Goal: Transaction & Acquisition: Purchase product/service

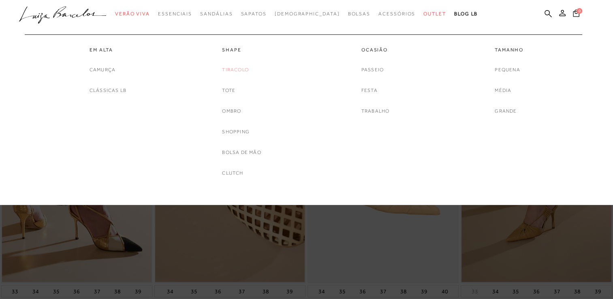
click at [241, 68] on link "Tiracolo" at bounding box center [235, 70] width 27 height 9
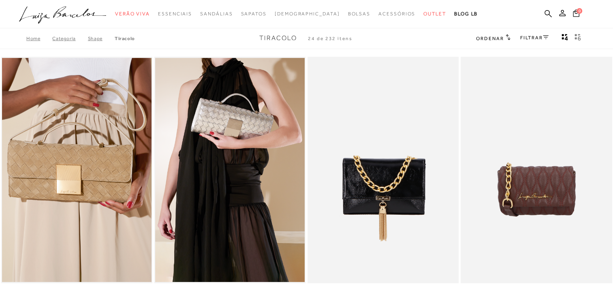
click at [537, 35] on link "FILTRAR" at bounding box center [534, 38] width 28 height 6
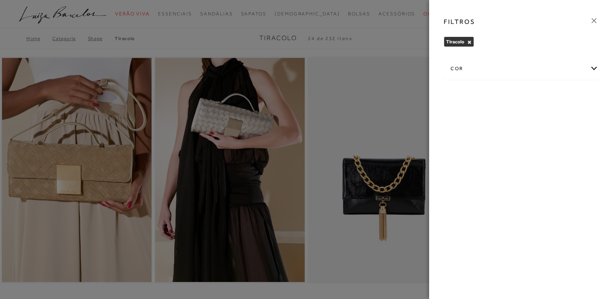
click at [467, 72] on div "cor" at bounding box center [521, 68] width 154 height 21
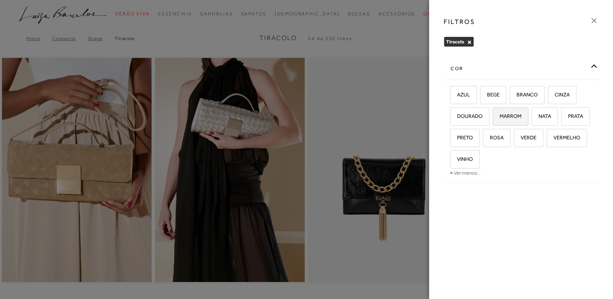
click at [512, 116] on span "MARROM" at bounding box center [507, 116] width 28 height 6
click at [500, 116] on input "MARROM" at bounding box center [495, 117] width 8 height 8
checkbox input "true"
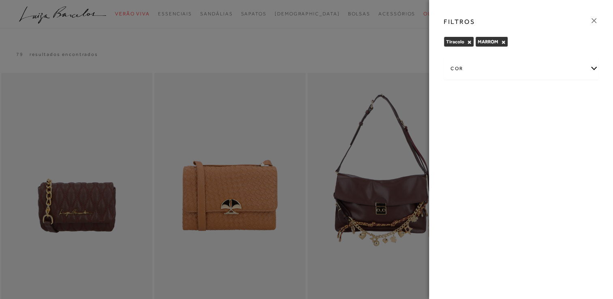
click at [596, 22] on icon at bounding box center [593, 20] width 5 height 5
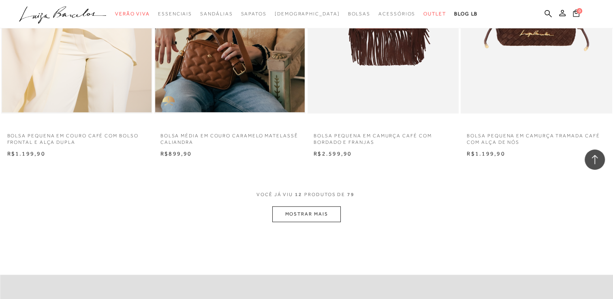
scroll to position [762, 0]
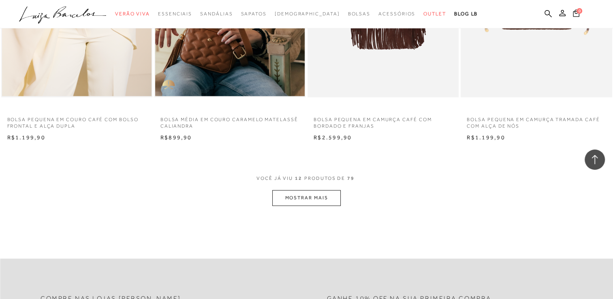
click at [331, 194] on button "MOSTRAR MAIS" at bounding box center [306, 198] width 68 height 16
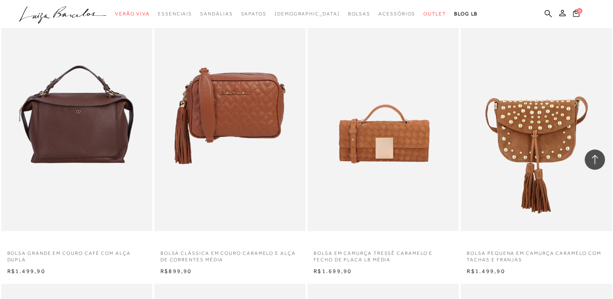
scroll to position [940, 0]
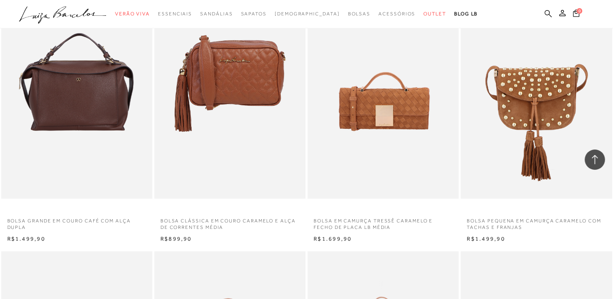
click at [550, 13] on icon at bounding box center [548, 14] width 7 height 8
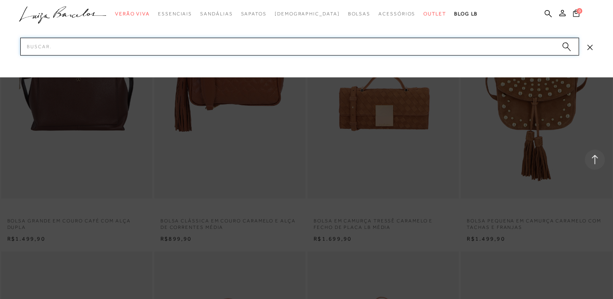
click at [459, 43] on input "Pesquisar" at bounding box center [299, 47] width 559 height 18
type input "couro café"
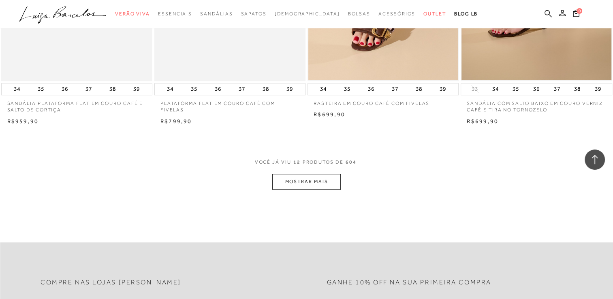
scroll to position [794, 0]
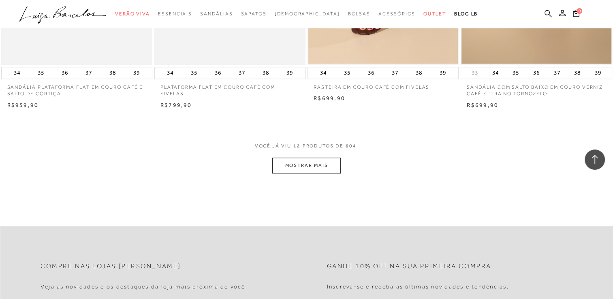
click at [284, 160] on button "MOSTRAR MAIS" at bounding box center [306, 166] width 68 height 16
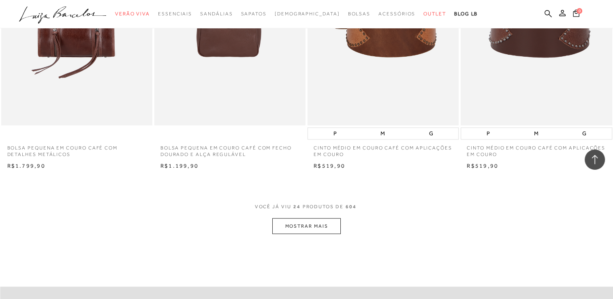
scroll to position [1621, 0]
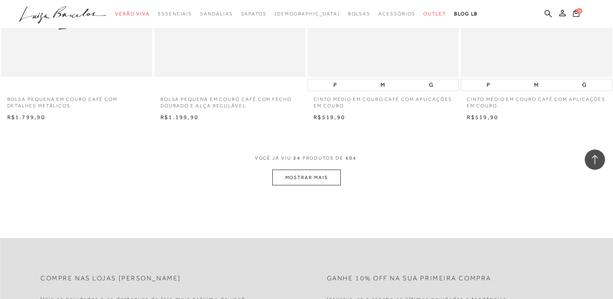
click at [332, 175] on button "MOSTRAR MAIS" at bounding box center [306, 178] width 68 height 16
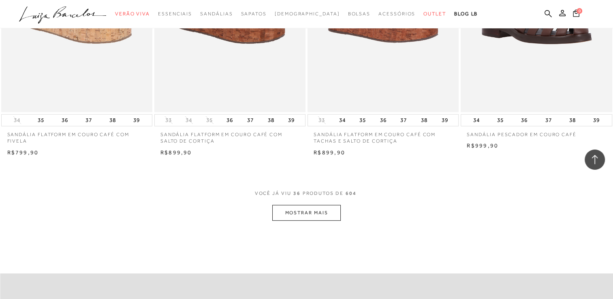
scroll to position [2479, 0]
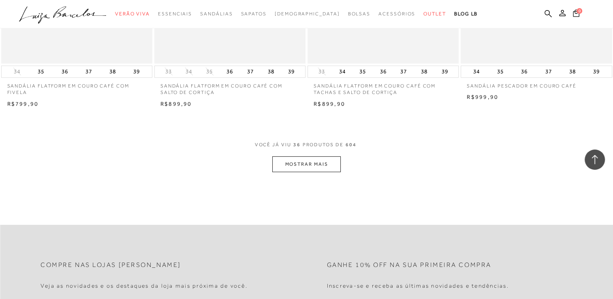
click at [323, 166] on button "MOSTRAR MAIS" at bounding box center [306, 164] width 68 height 16
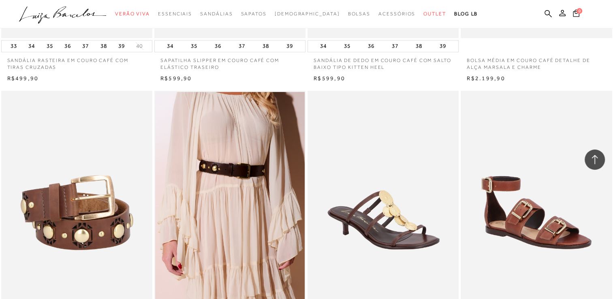
scroll to position [3209, 0]
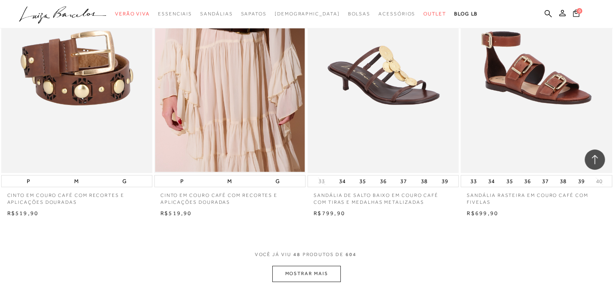
click at [319, 273] on button "MOSTRAR MAIS" at bounding box center [306, 274] width 68 height 16
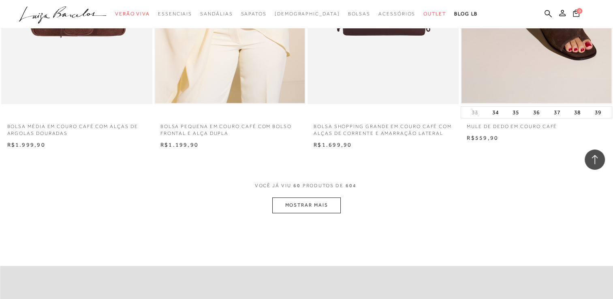
scroll to position [4132, 0]
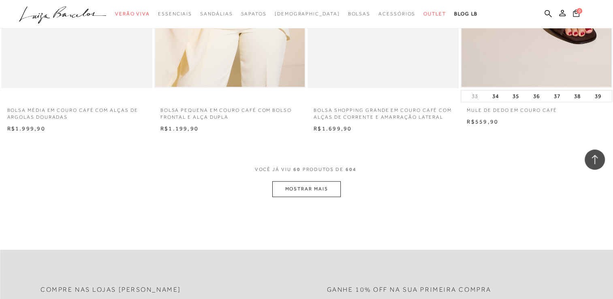
click at [318, 184] on button "MOSTRAR MAIS" at bounding box center [306, 189] width 68 height 16
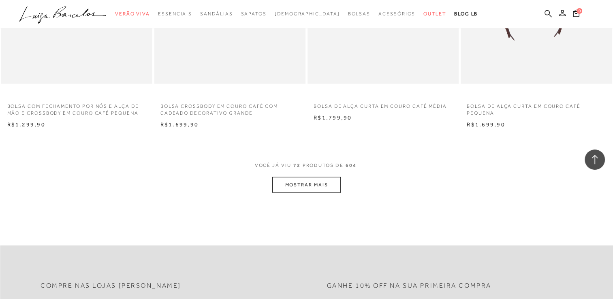
scroll to position [4991, 0]
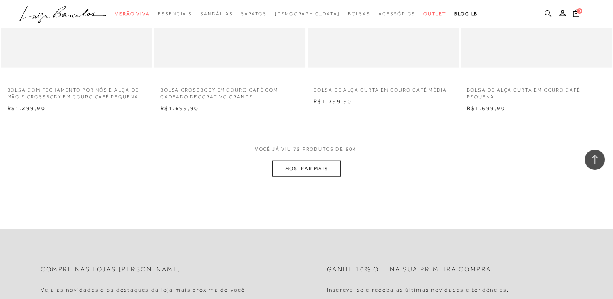
click at [311, 171] on button "MOSTRAR MAIS" at bounding box center [306, 169] width 68 height 16
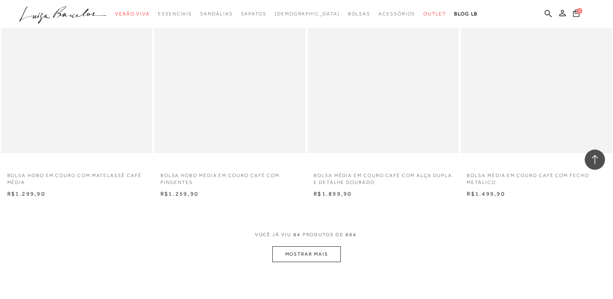
scroll to position [5818, 0]
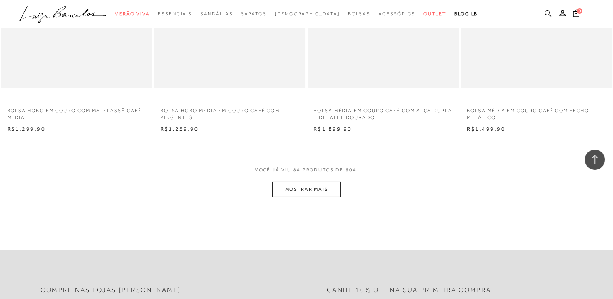
click at [310, 190] on button "MOSTRAR MAIS" at bounding box center [306, 190] width 68 height 16
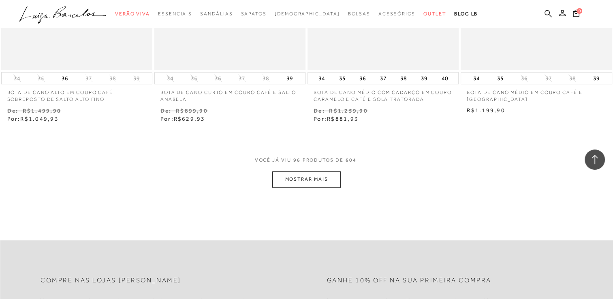
scroll to position [6709, 0]
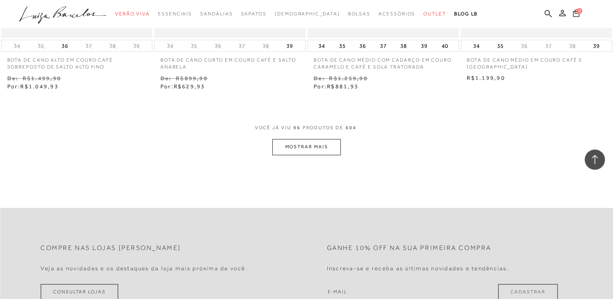
click at [302, 144] on button "MOSTRAR MAIS" at bounding box center [306, 147] width 68 height 16
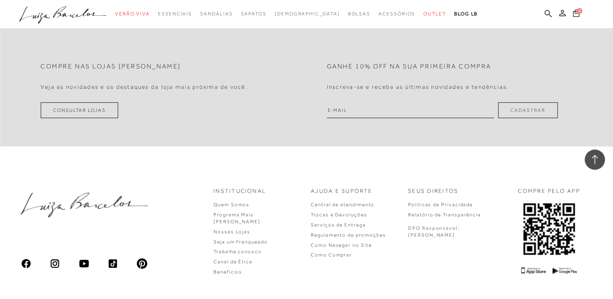
scroll to position [7774, 0]
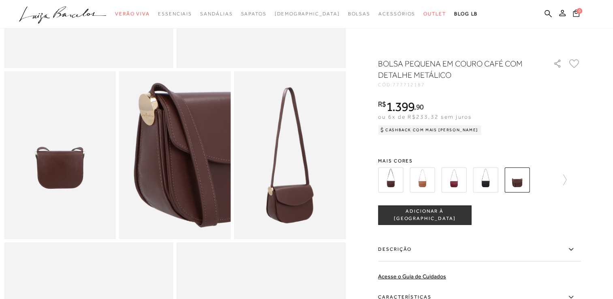
scroll to position [308, 0]
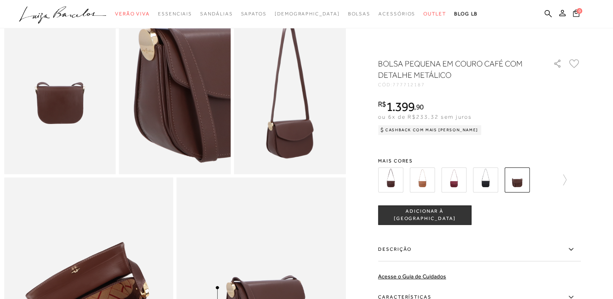
click at [399, 247] on label "Descrição" at bounding box center [479, 249] width 203 height 23
click at [0, 0] on input "Descrição" at bounding box center [0, 0] width 0 height 0
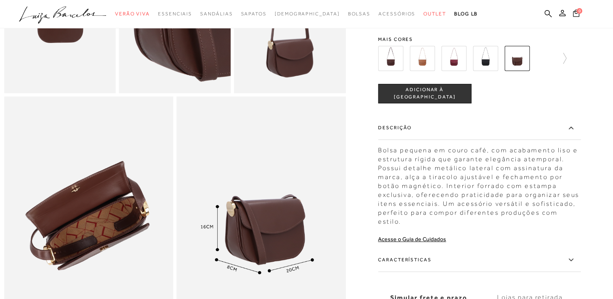
scroll to position [438, 0]
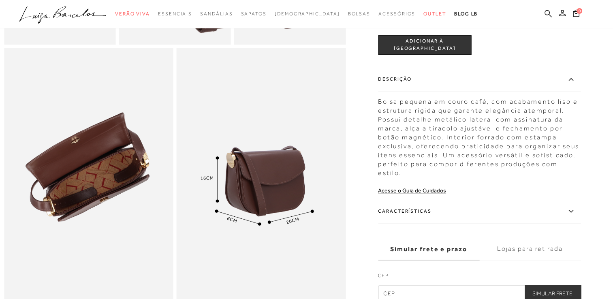
click at [412, 222] on label "Características" at bounding box center [479, 211] width 203 height 23
click at [0, 0] on input "Características" at bounding box center [0, 0] width 0 height 0
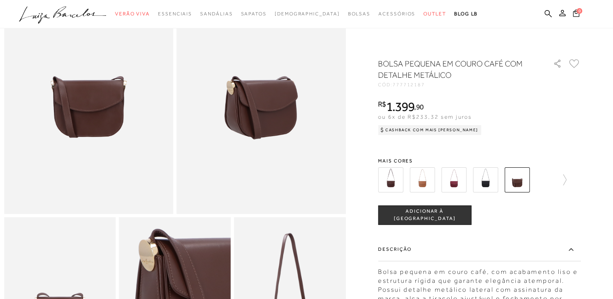
scroll to position [0, 0]
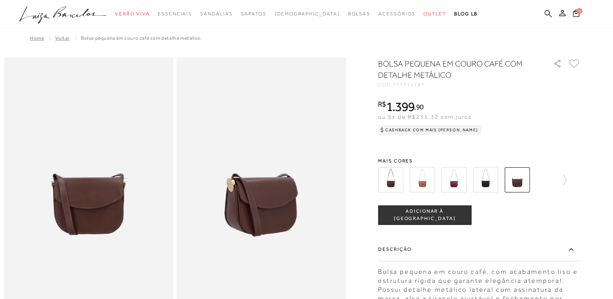
click at [481, 181] on img at bounding box center [485, 179] width 25 height 25
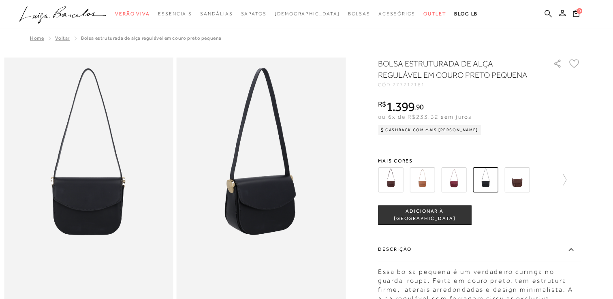
click at [525, 173] on img at bounding box center [516, 179] width 25 height 25
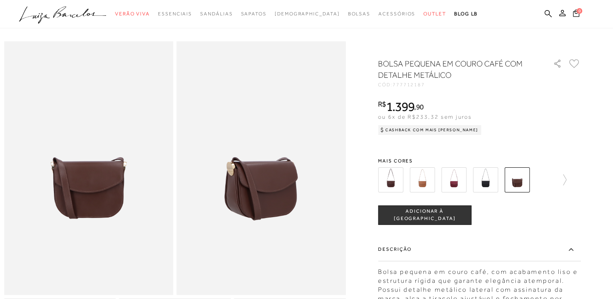
scroll to position [32, 0]
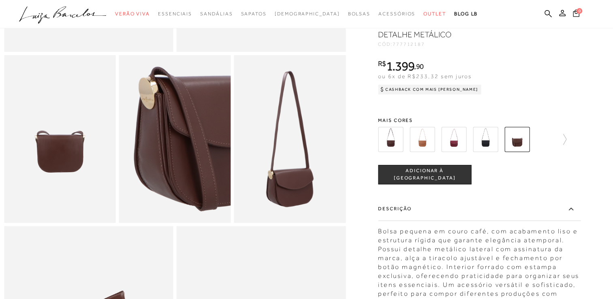
scroll to position [275, 0]
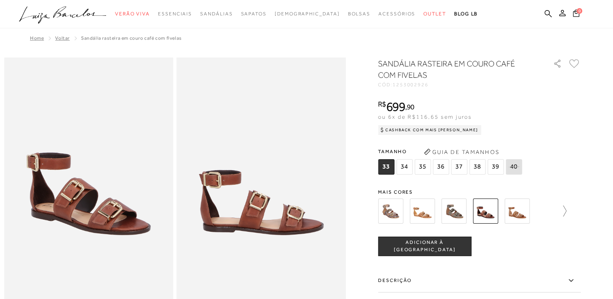
drag, startPoint x: 0, startPoint y: 0, endPoint x: 569, endPoint y: 213, distance: 607.3
click at [566, 213] on icon at bounding box center [560, 210] width 11 height 11
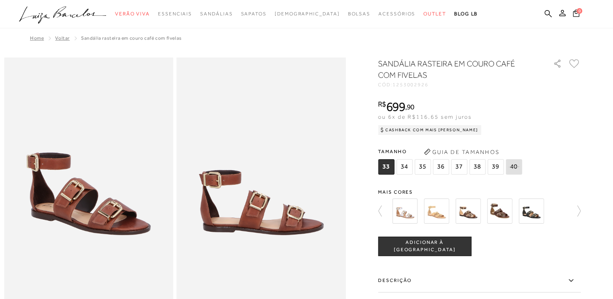
click at [569, 213] on div at bounding box center [479, 211] width 203 height 30
drag, startPoint x: 569, startPoint y: 213, endPoint x: 549, endPoint y: 244, distance: 36.8
click at [549, 244] on div "tamanho 33 34 35 36 37 38 39 40 Escolha sua numeração para prosseguir com a sua…" at bounding box center [479, 246] width 203 height 19
click at [506, 217] on img at bounding box center [499, 211] width 25 height 25
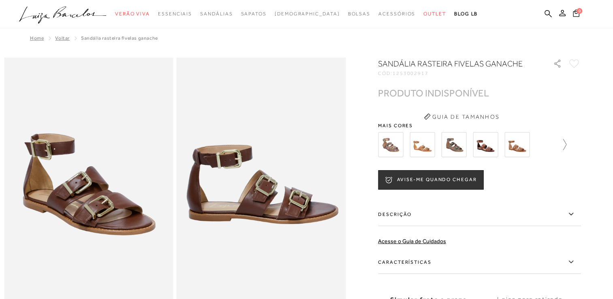
click at [564, 145] on icon at bounding box center [560, 144] width 11 height 11
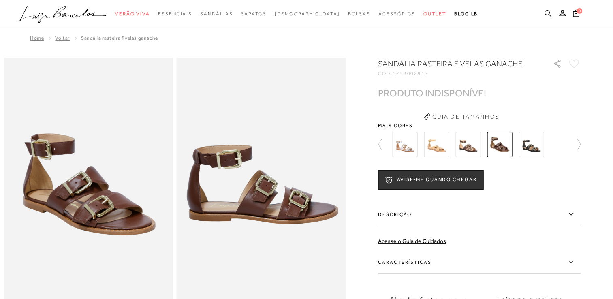
click at [468, 135] on img at bounding box center [467, 144] width 25 height 25
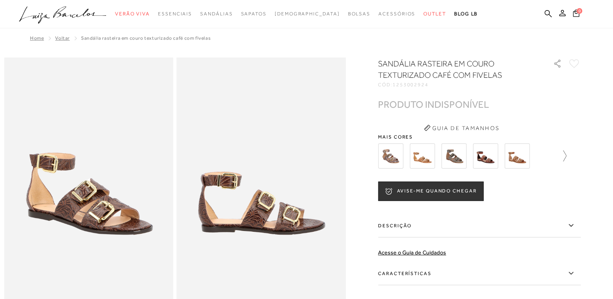
click at [566, 156] on icon at bounding box center [560, 155] width 11 height 11
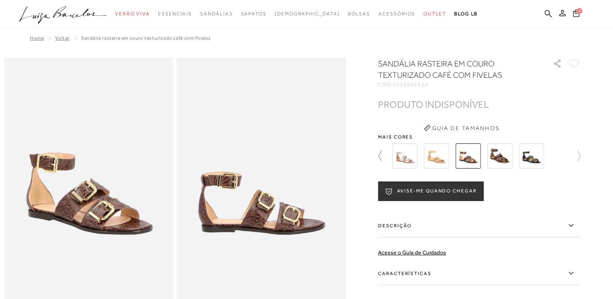
click at [382, 160] on icon at bounding box center [383, 155] width 11 height 11
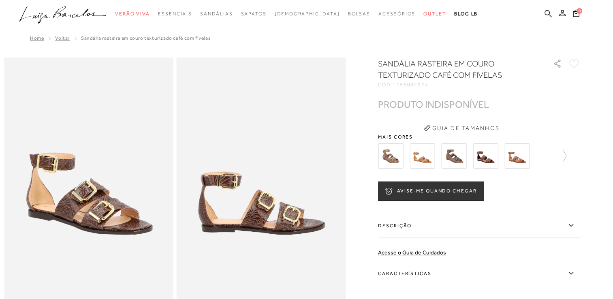
click at [485, 159] on img at bounding box center [485, 155] width 25 height 25
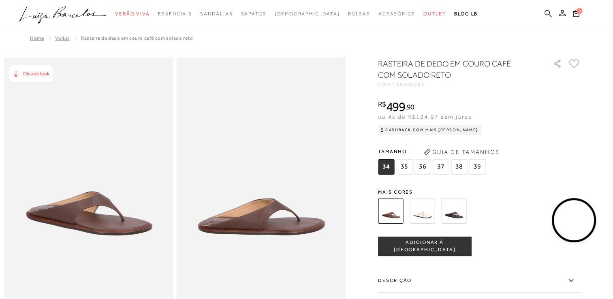
click at [578, 219] on video at bounding box center [574, 220] width 38 height 38
click at [585, 226] on video at bounding box center [574, 220] width 38 height 38
